Goal: Task Accomplishment & Management: Use online tool/utility

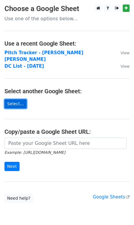
click at [18, 99] on link "Select..." at bounding box center [15, 103] width 22 height 9
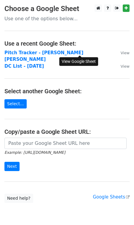
click at [121, 55] on small "View" at bounding box center [125, 53] width 9 height 4
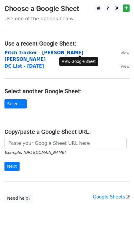
click at [33, 54] on strong "Pitch Tracker - [PERSON_NAME] [PERSON_NAME]" at bounding box center [43, 56] width 79 height 12
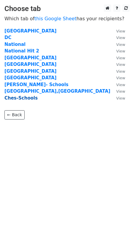
click at [29, 98] on strong "Ches-Schools" at bounding box center [20, 97] width 33 height 5
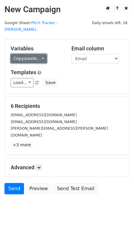
click at [42, 54] on link "Copy/paste..." at bounding box center [29, 58] width 36 height 9
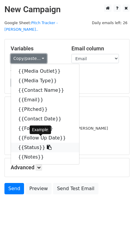
scroll to position [7, 0]
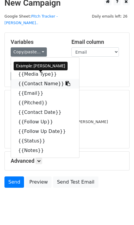
click at [46, 79] on link "{{Contact Name}}" at bounding box center [45, 84] width 68 height 10
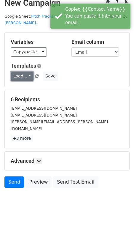
click at [20, 72] on link "Load..." at bounding box center [22, 75] width 23 height 9
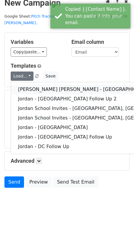
click at [24, 84] on link "Jordan G. Welch - Atlanta" at bounding box center [97, 89] width 172 height 10
